Goal: Navigation & Orientation: Find specific page/section

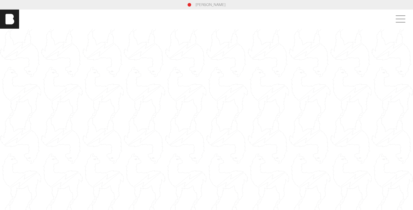
click at [205, 7] on link "[PERSON_NAME]" at bounding box center [211, 4] width 30 height 5
click at [403, 17] on span at bounding box center [400, 19] width 14 height 11
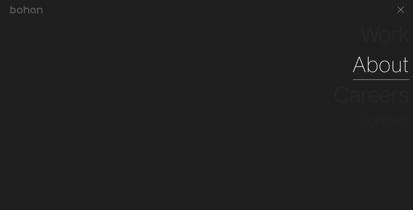
click at [376, 58] on link "About" at bounding box center [381, 64] width 57 height 30
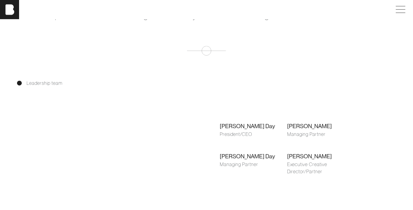
scroll to position [418, 0]
